Goal: Information Seeking & Learning: Learn about a topic

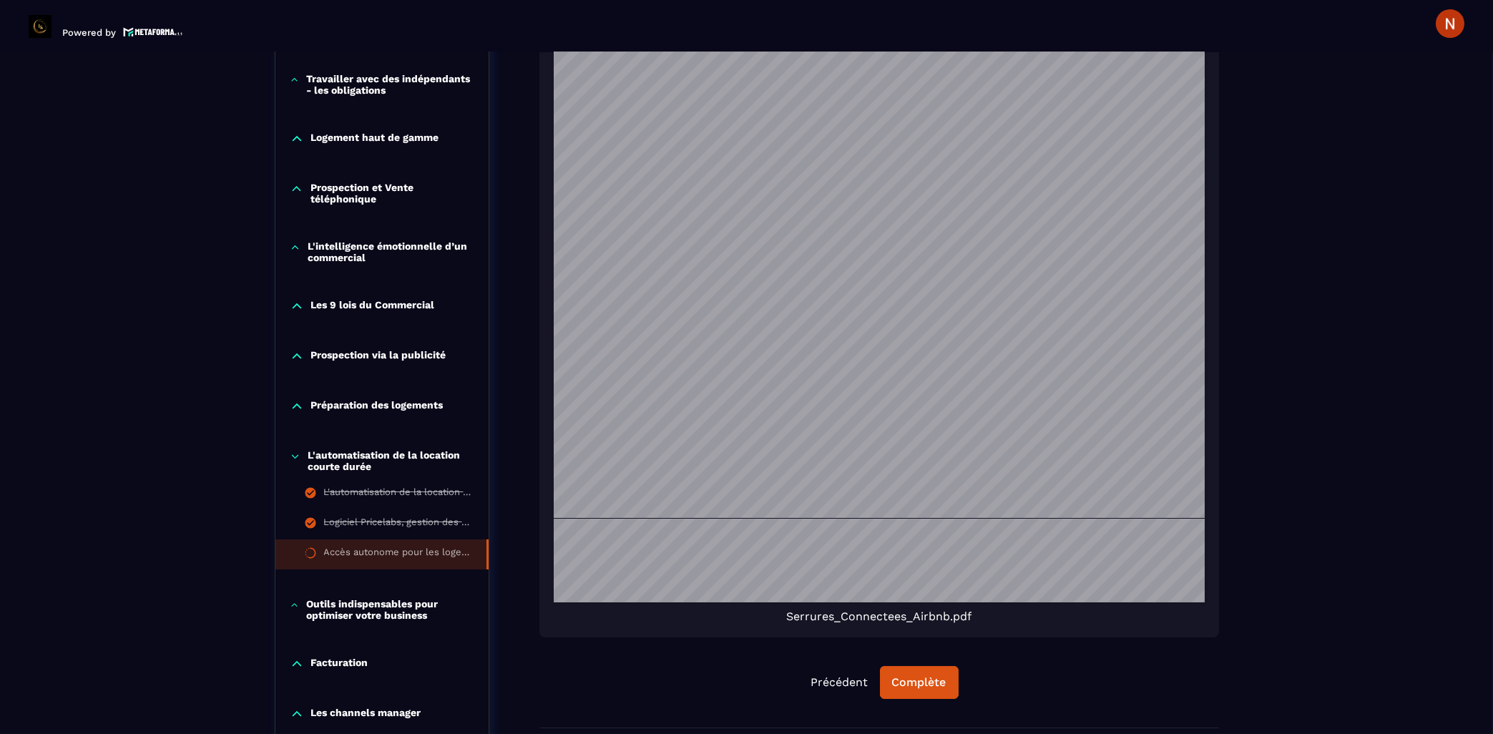
scroll to position [838, 0]
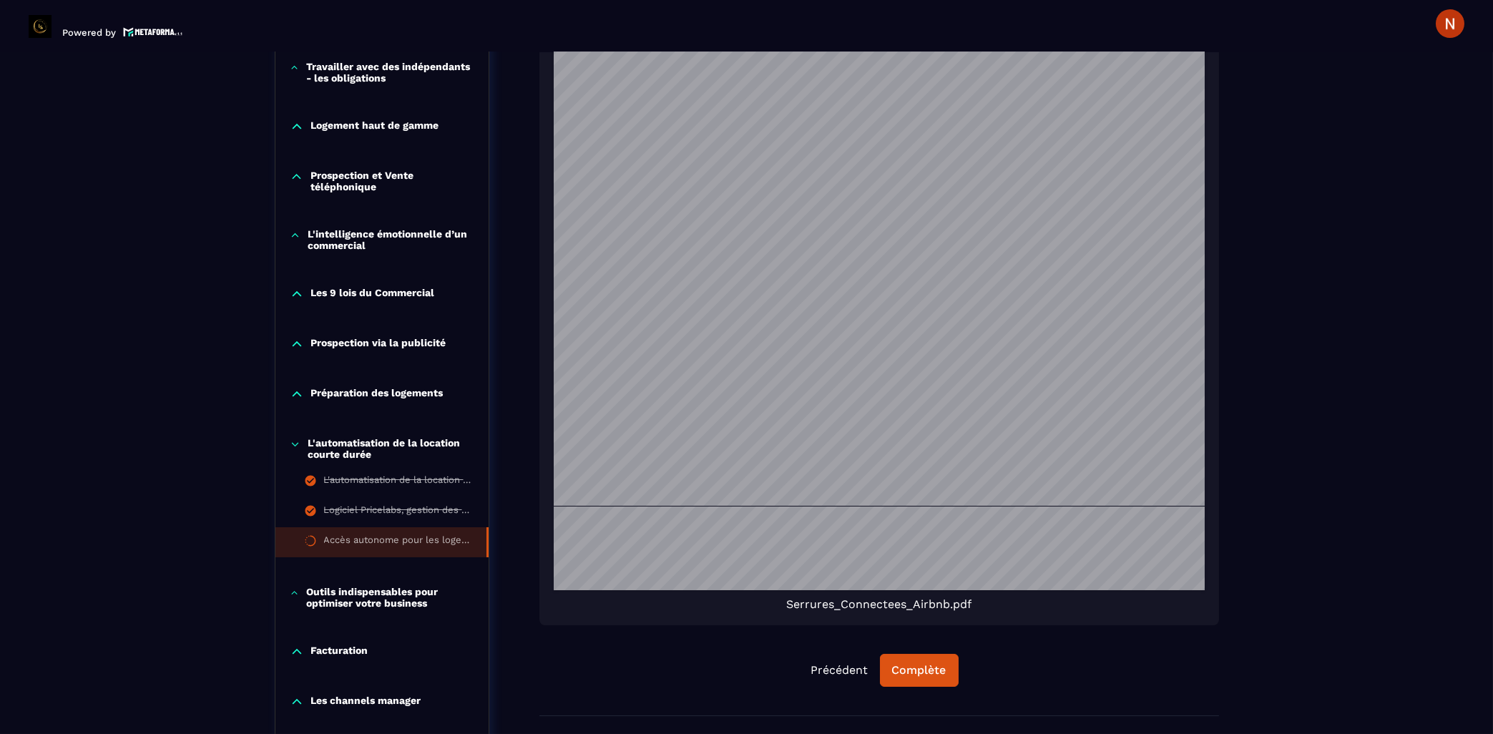
click at [343, 550] on div "Accès autonome pour les logements en location saisonnière" at bounding box center [398, 542] width 148 height 16
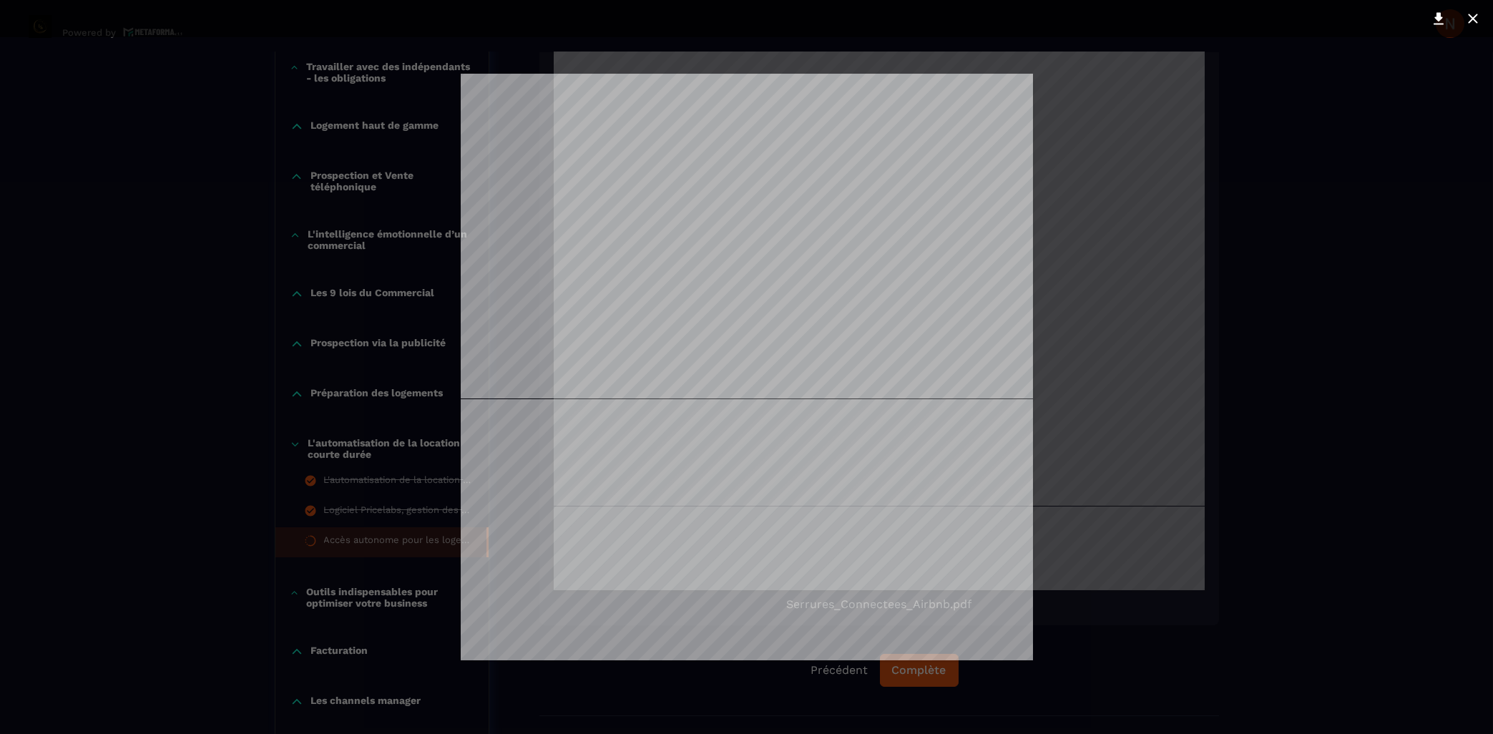
scroll to position [3067, 0]
click at [1207, 327] on div at bounding box center [746, 367] width 1493 height 734
click at [1145, 310] on div at bounding box center [746, 367] width 1493 height 734
click at [1204, 433] on div at bounding box center [746, 367] width 1493 height 734
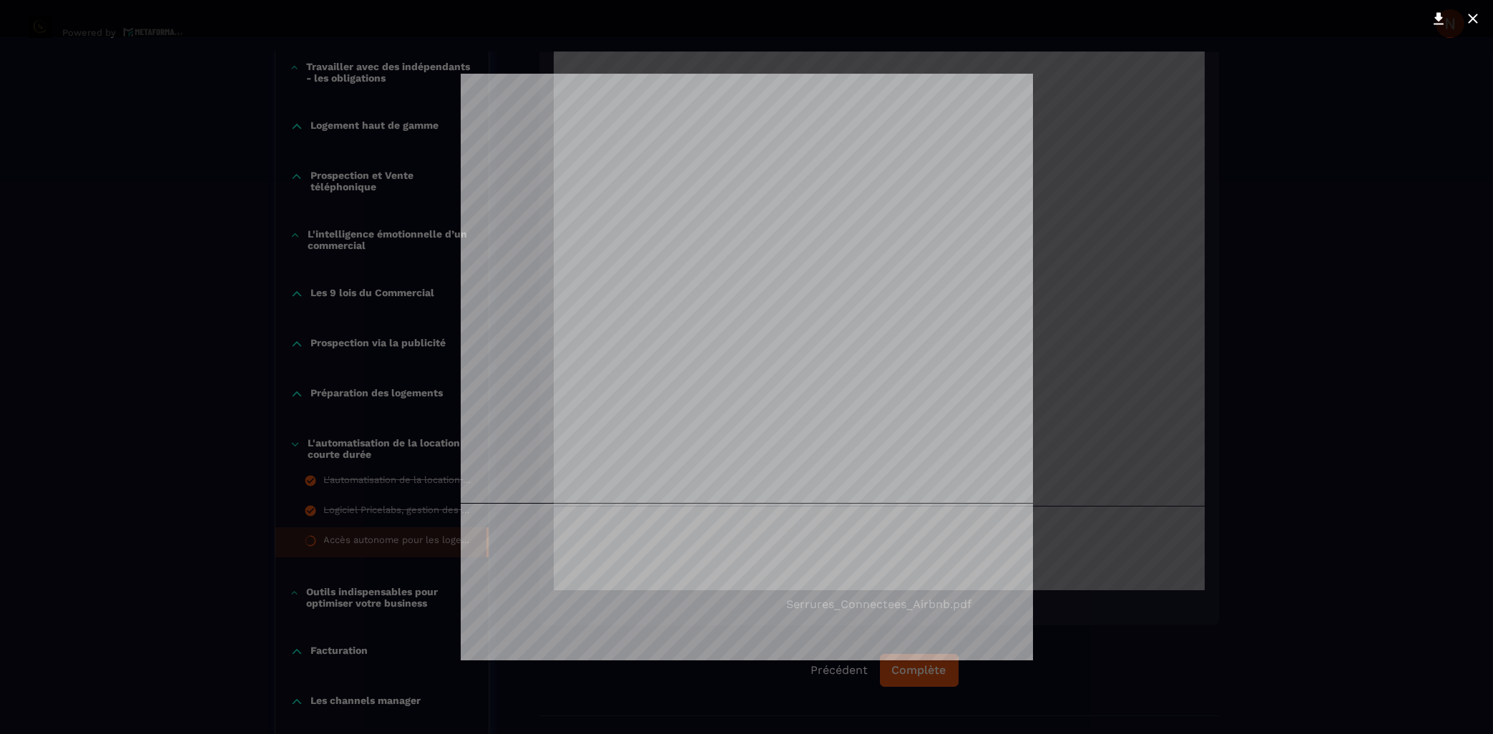
click at [298, 597] on div at bounding box center [746, 367] width 1493 height 734
click at [290, 602] on div at bounding box center [746, 367] width 1493 height 734
click at [1472, 22] on icon at bounding box center [1472, 18] width 17 height 17
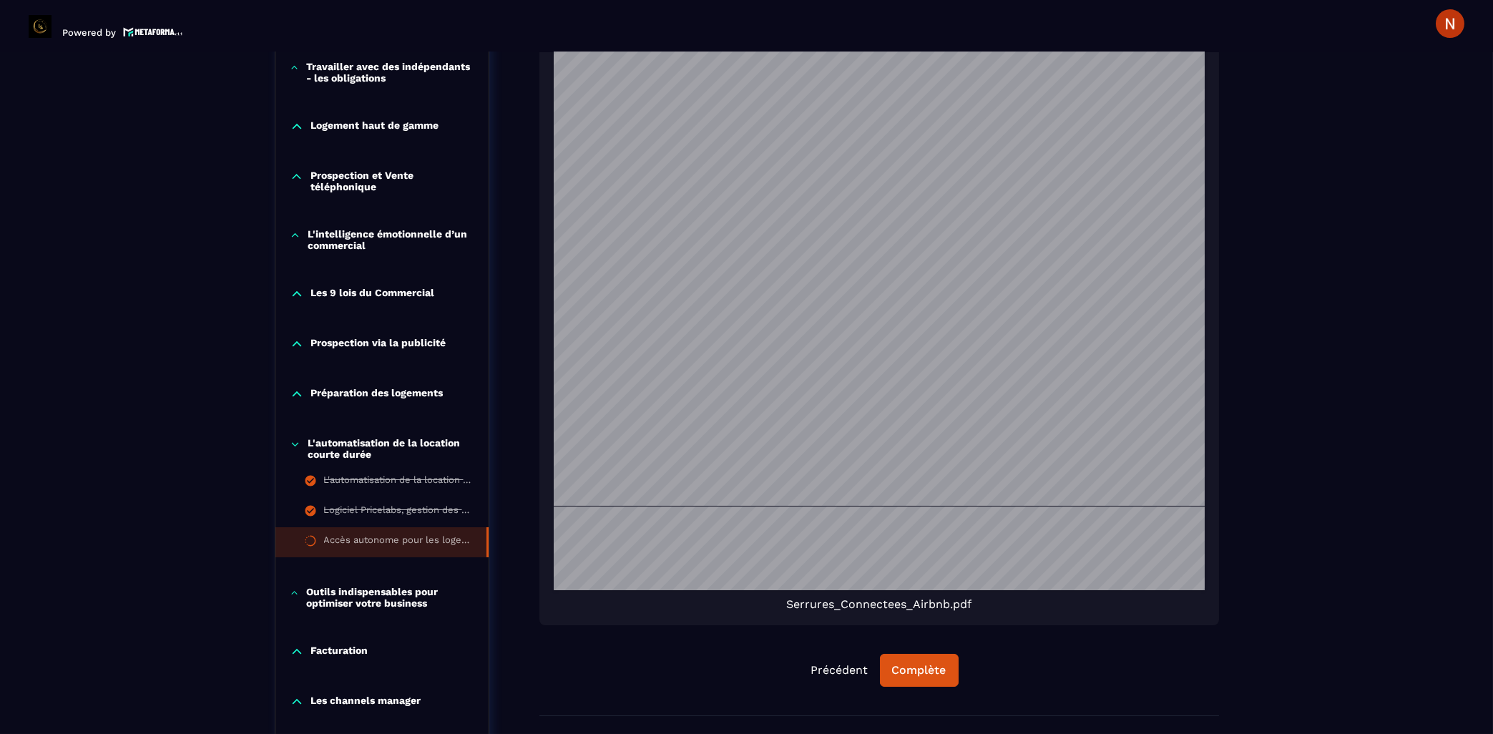
click at [295, 597] on icon at bounding box center [294, 593] width 9 height 14
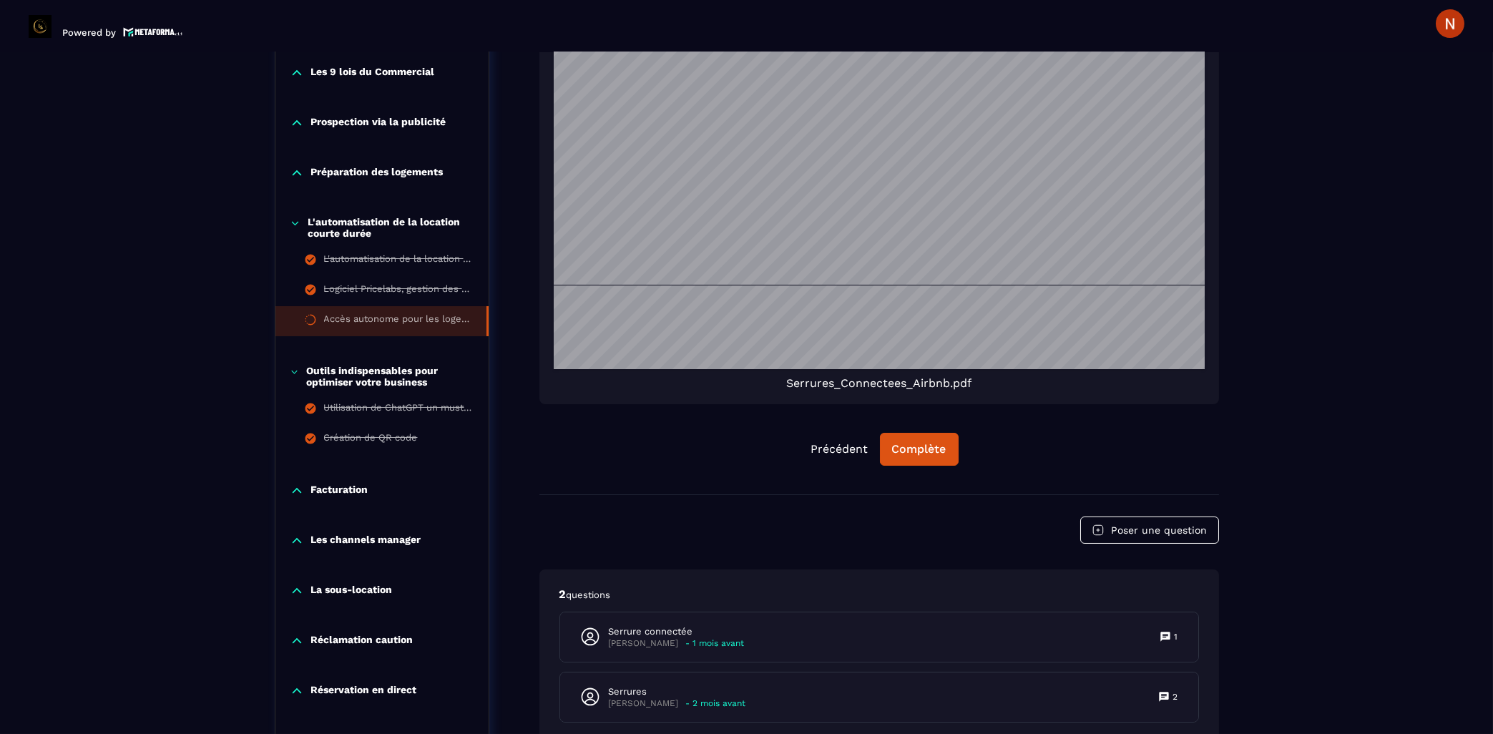
scroll to position [1067, 0]
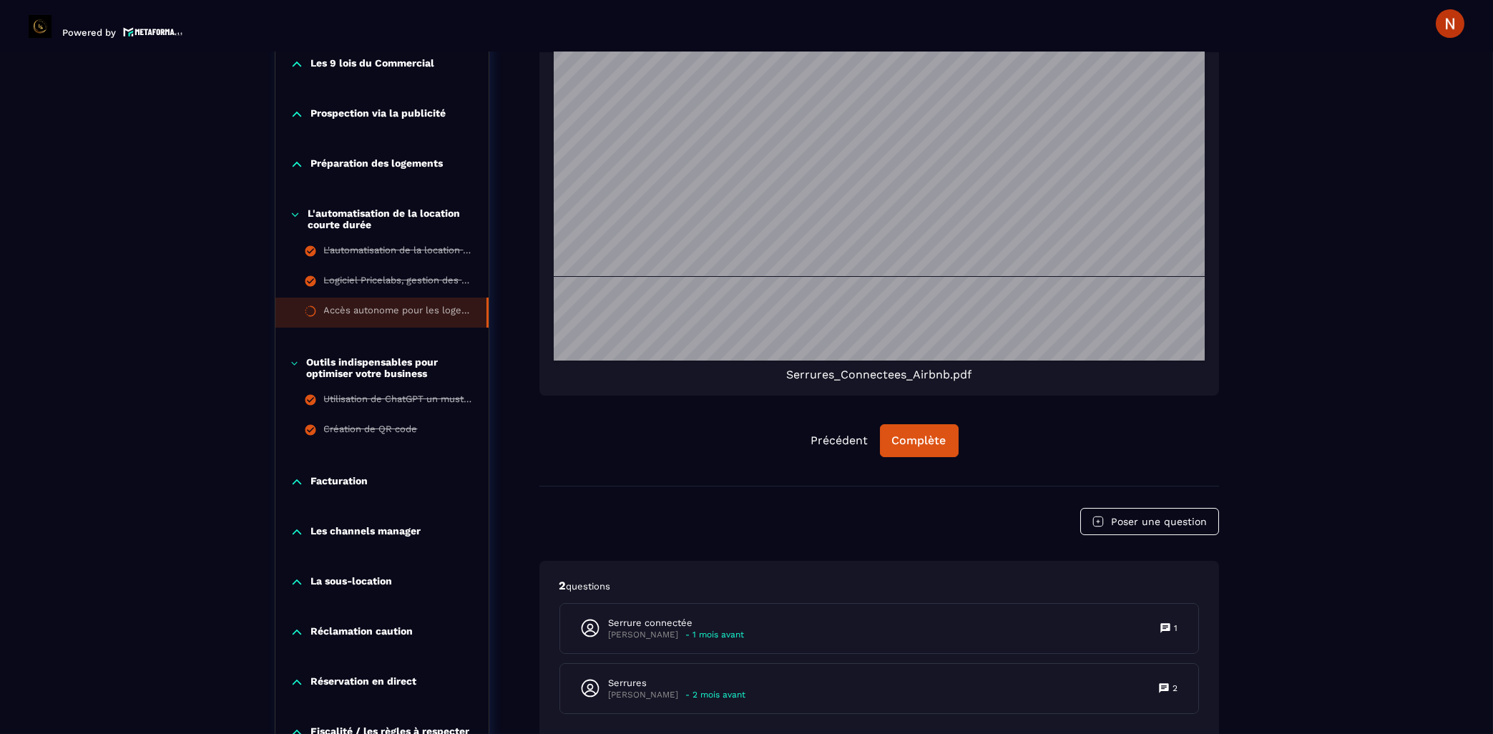
click at [299, 483] on icon at bounding box center [297, 482] width 14 height 14
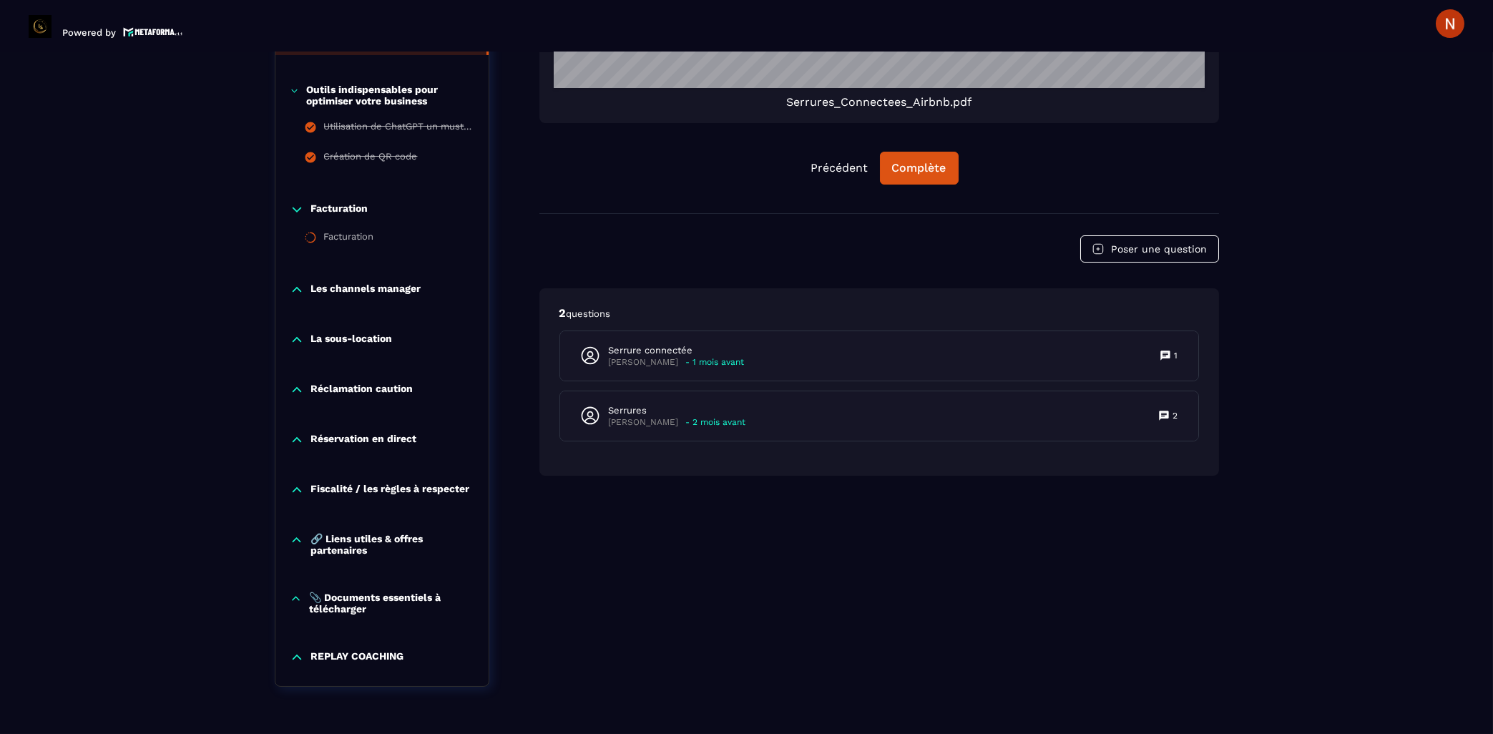
scroll to position [1392, 0]
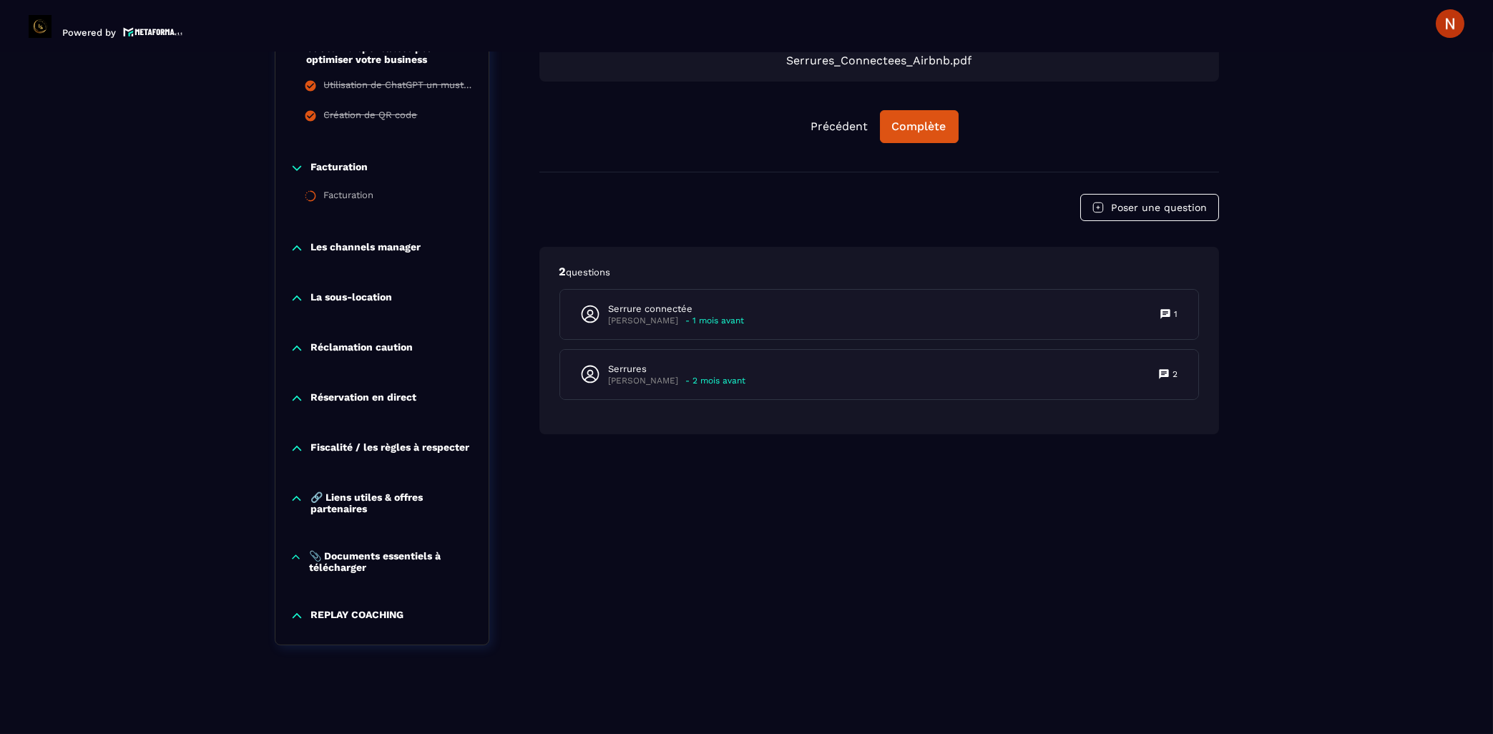
click at [295, 391] on icon at bounding box center [297, 398] width 14 height 14
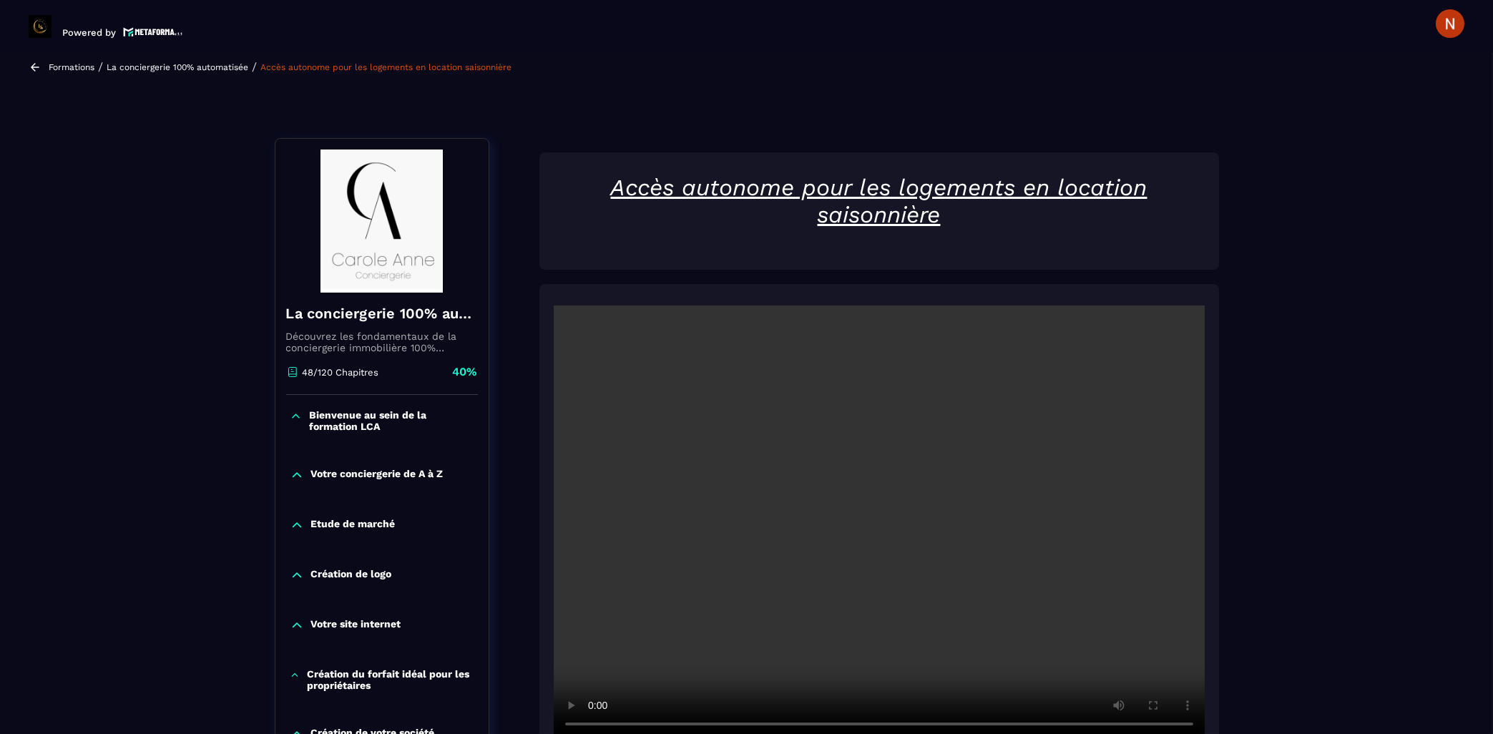
scroll to position [0, 0]
